Goal: Task Accomplishment & Management: Use online tool/utility

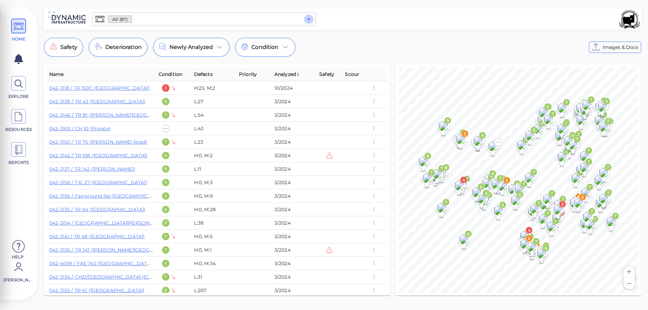
click at [309, 20] on icon "Open" at bounding box center [309, 19] width 8 height 8
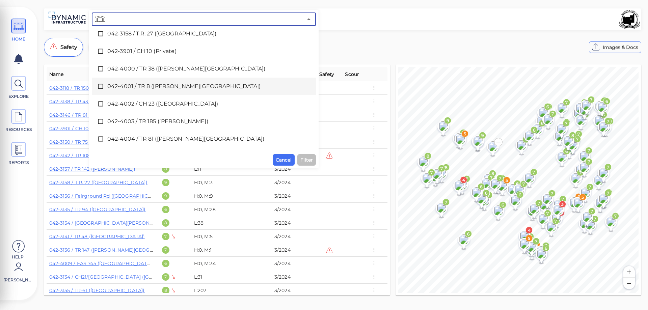
scroll to position [1249, 0]
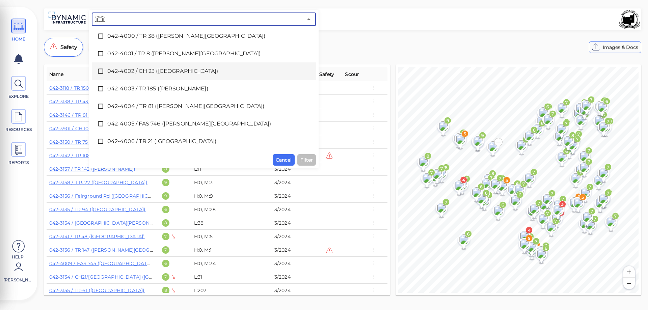
click at [150, 71] on span "042-4002 / CH 23 (Beltrees Road)" at bounding box center [203, 71] width 193 height 8
click at [305, 160] on span "Filter" at bounding box center [306, 160] width 12 height 8
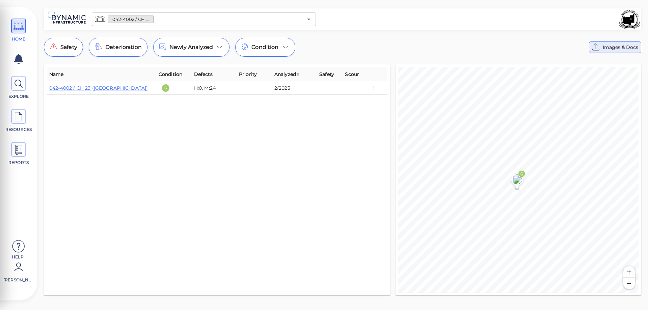
click at [613, 48] on span "Images & Docs" at bounding box center [620, 47] width 35 height 8
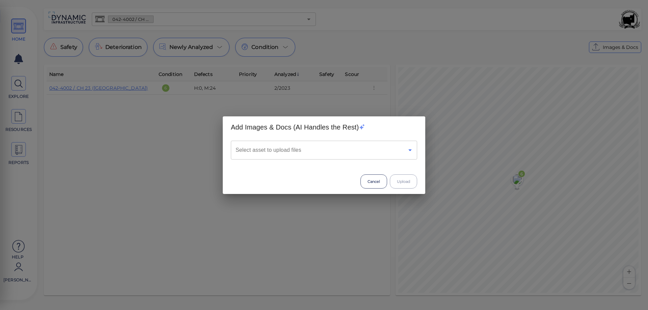
click at [411, 150] on icon "Open" at bounding box center [409, 151] width 3 height 2
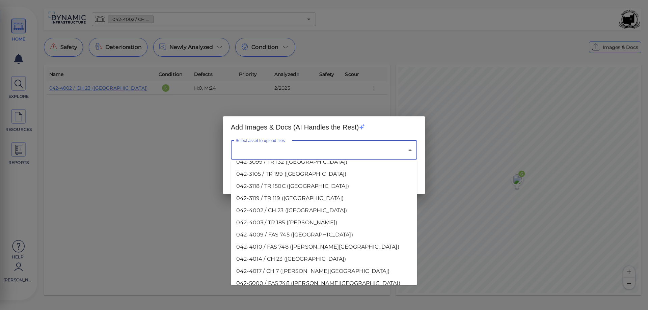
scroll to position [770, 0]
click at [279, 216] on li "042-4002 / CH 23 (Beltrees Road)" at bounding box center [324, 222] width 186 height 12
type input "042-4002 / CH 23 (Beltrees Road)"
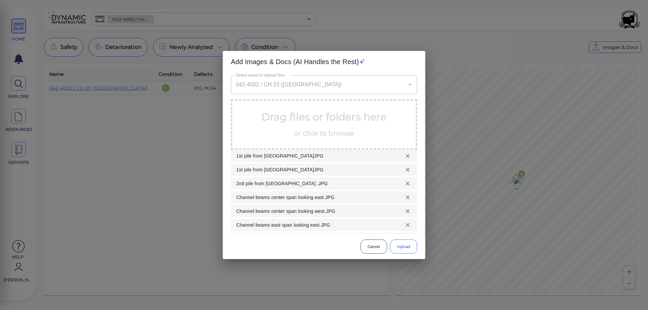
click at [403, 246] on button "Upload" at bounding box center [403, 247] width 27 height 14
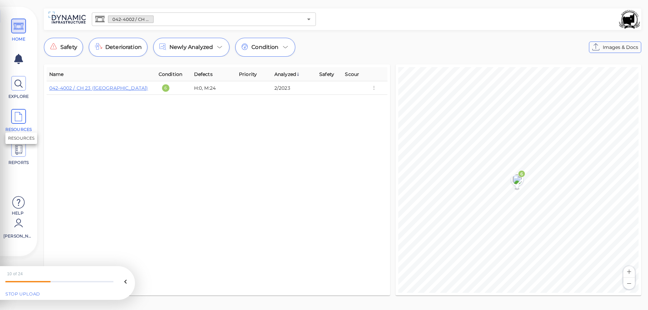
click at [22, 122] on icon at bounding box center [19, 116] width 10 height 15
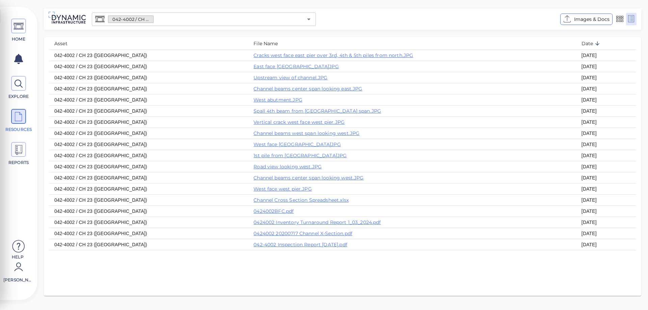
click at [187, 276] on div "Asset File Name Date 042-4002 / CH 23 (Beltrees Road) Cracks west face east pie…" at bounding box center [342, 166] width 597 height 259
click at [311, 19] on icon "Open" at bounding box center [309, 19] width 8 height 8
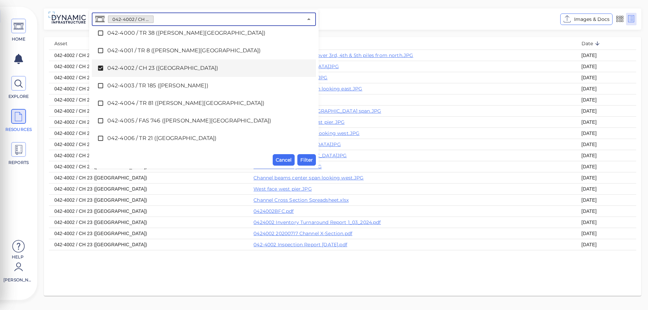
scroll to position [1245, 0]
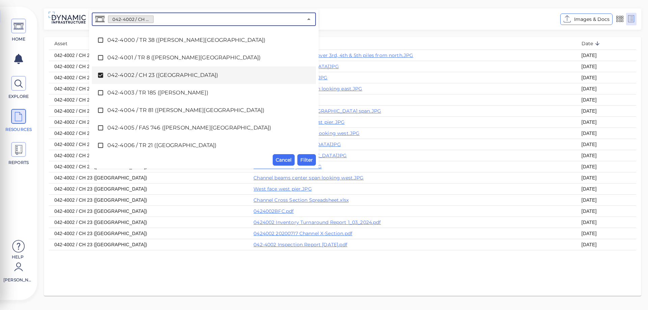
click at [100, 75] on icon at bounding box center [100, 75] width 5 height 5
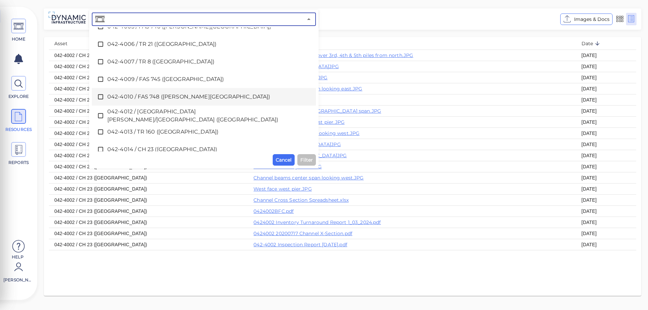
scroll to position [1380, 0]
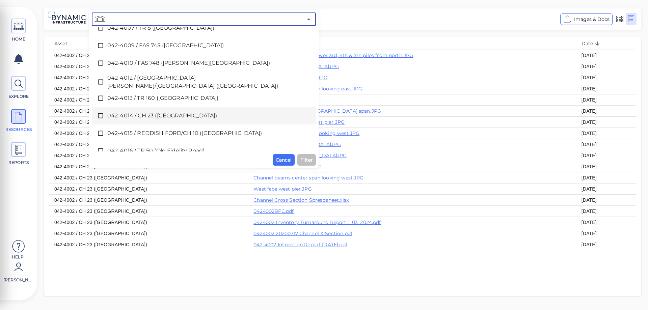
drag, startPoint x: 99, startPoint y: 114, endPoint x: 114, endPoint y: 119, distance: 16.2
click at [99, 114] on icon at bounding box center [100, 115] width 5 height 5
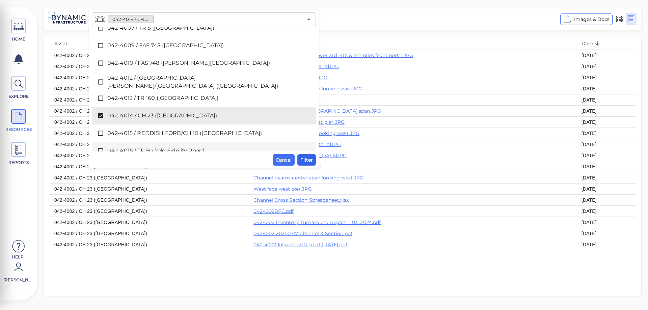
click at [305, 164] on span "Filter" at bounding box center [306, 160] width 12 height 8
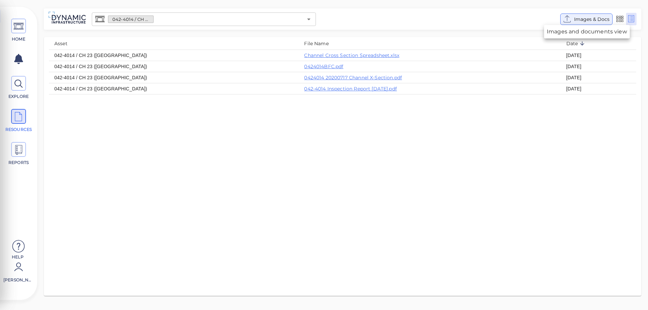
click at [596, 20] on span "Images & Docs" at bounding box center [591, 19] width 35 height 8
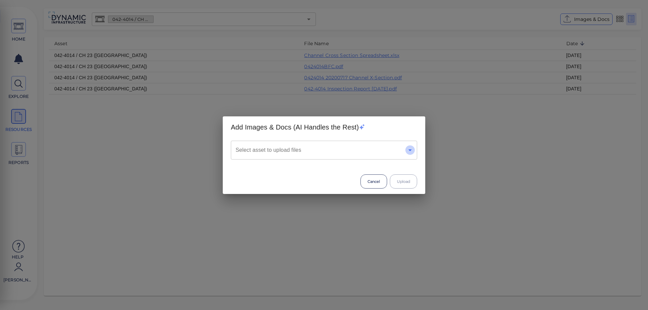
click at [411, 152] on icon "Open" at bounding box center [410, 150] width 8 height 8
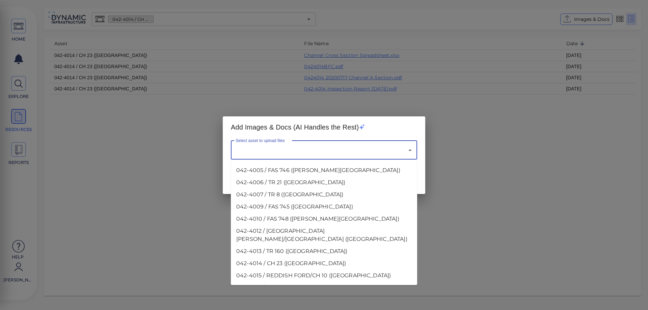
scroll to position [938, 0]
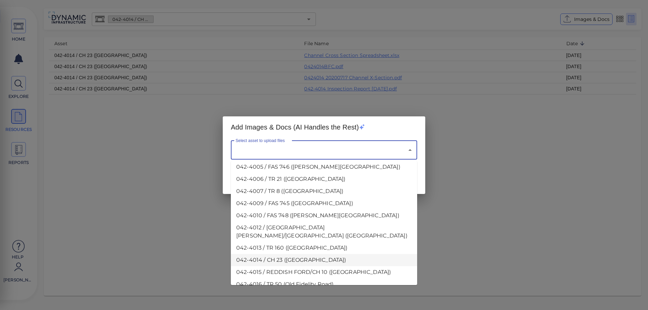
click at [282, 254] on li "042-4014 / CH 23 (Beltrees Road)" at bounding box center [324, 260] width 186 height 12
type input "042-4014 / CH 23 (Beltrees Road)"
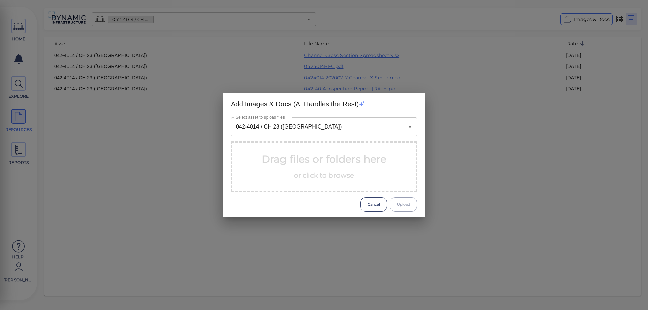
click at [282, 228] on div "Add Images & Docs (AI Handles the Rest) Select asset to upload files 042-4014 /…" at bounding box center [324, 155] width 648 height 310
click at [314, 164] on p "Drag files or folders here or click to browse" at bounding box center [324, 167] width 125 height 30
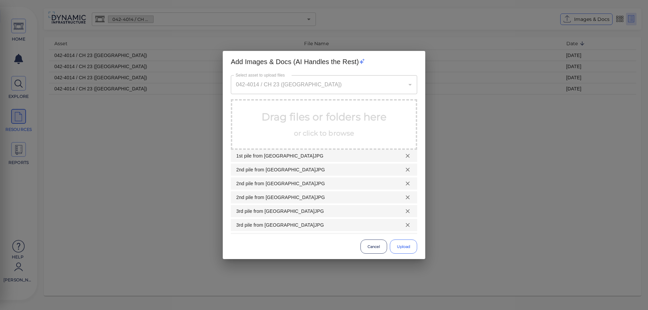
click at [406, 247] on button "Upload" at bounding box center [403, 247] width 27 height 14
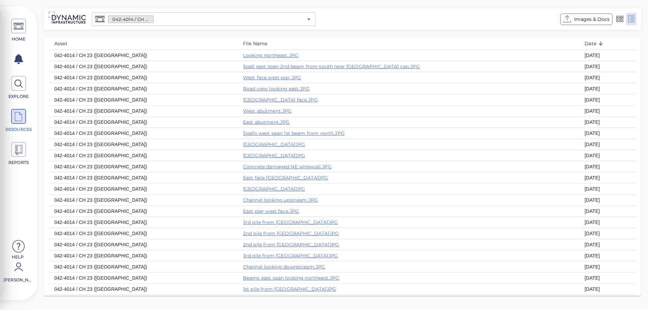
click at [310, 18] on icon "Open" at bounding box center [309, 19] width 8 height 8
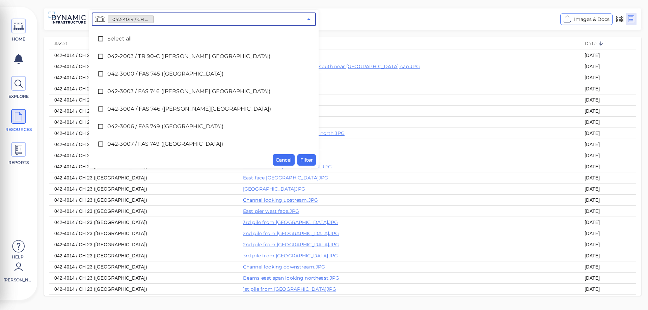
scroll to position [1353, 0]
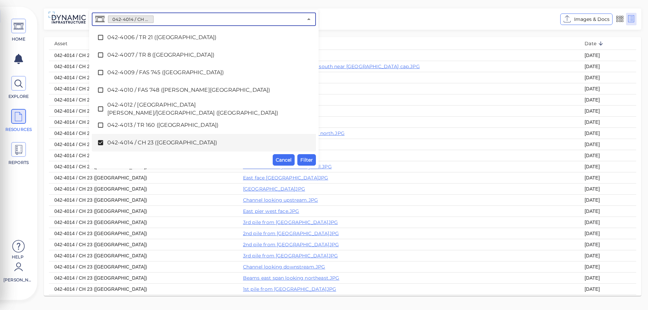
click at [101, 143] on icon at bounding box center [100, 142] width 7 height 7
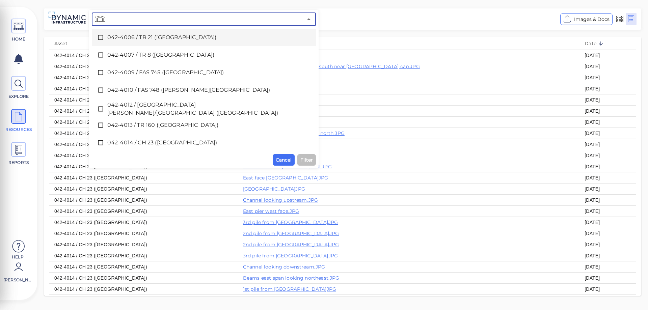
click at [100, 37] on icon at bounding box center [100, 37] width 7 height 7
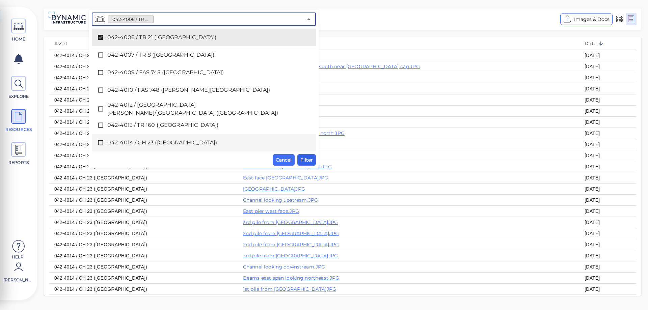
click at [304, 160] on span "Filter" at bounding box center [306, 160] width 12 height 8
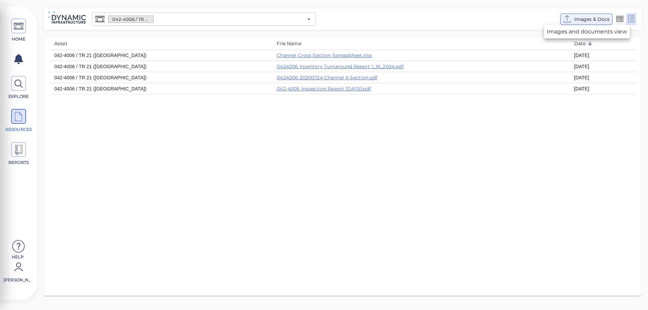
click at [591, 18] on span "Images & Docs" at bounding box center [591, 19] width 35 height 8
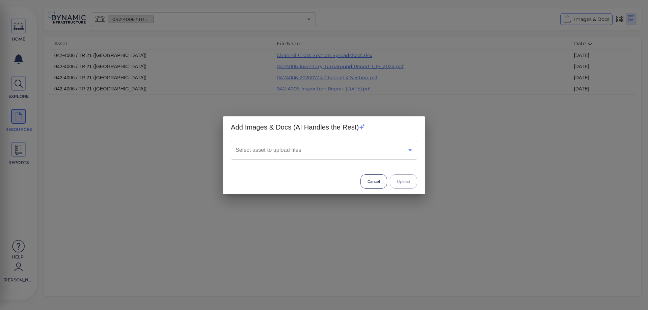
click at [410, 151] on icon "Open" at bounding box center [410, 150] width 8 height 8
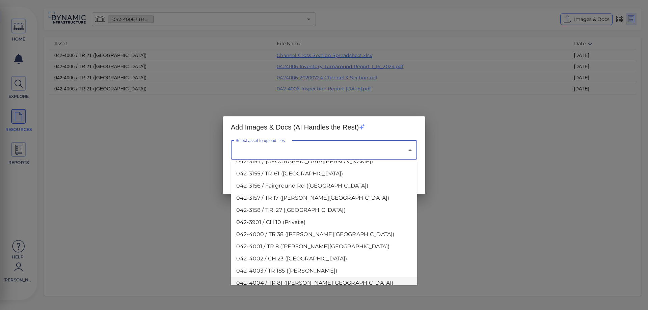
scroll to position [844, 0]
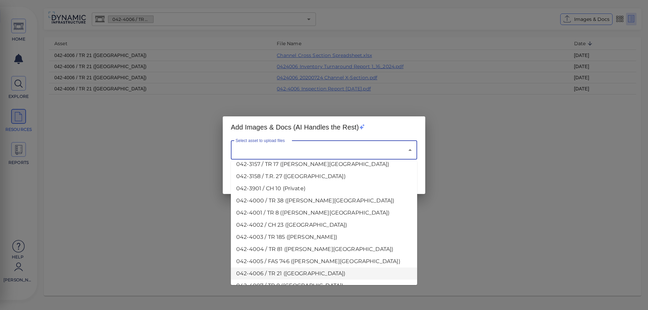
click at [262, 268] on li "042-4006 / TR 21 (Owl Branch Road)" at bounding box center [324, 274] width 186 height 12
type input "042-4006 / TR 21 (Owl Branch Road)"
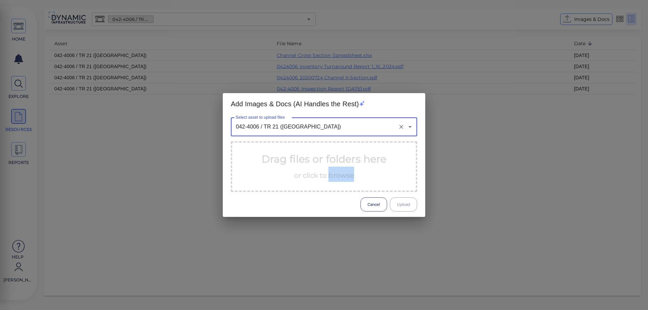
click at [262, 250] on div "Add Images & Docs (AI Handles the Rest) Select asset to upload files 042-4006 /…" at bounding box center [324, 155] width 648 height 310
click at [295, 158] on p "Drag files or folders here or click to browse" at bounding box center [324, 167] width 125 height 30
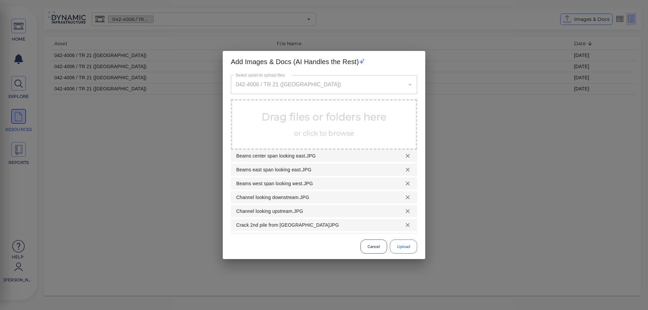
click at [400, 252] on button "Upload" at bounding box center [403, 247] width 27 height 14
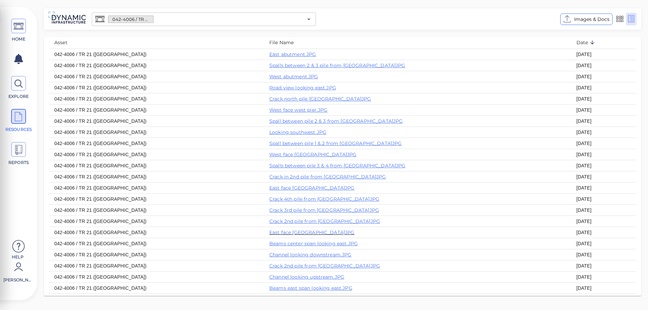
scroll to position [0, 0]
click at [589, 43] on icon "resources table" at bounding box center [592, 44] width 6 height 6
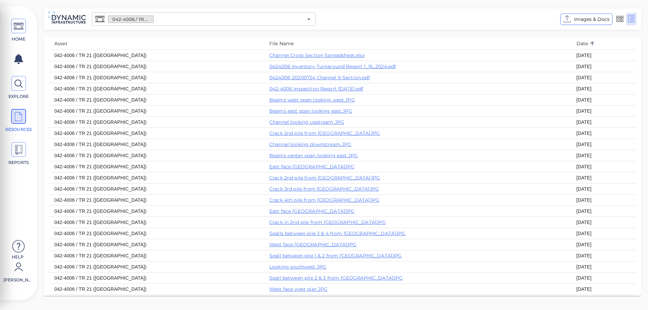
click at [590, 43] on icon "resources table" at bounding box center [592, 44] width 4 height 4
